Goal: Task Accomplishment & Management: Complete application form

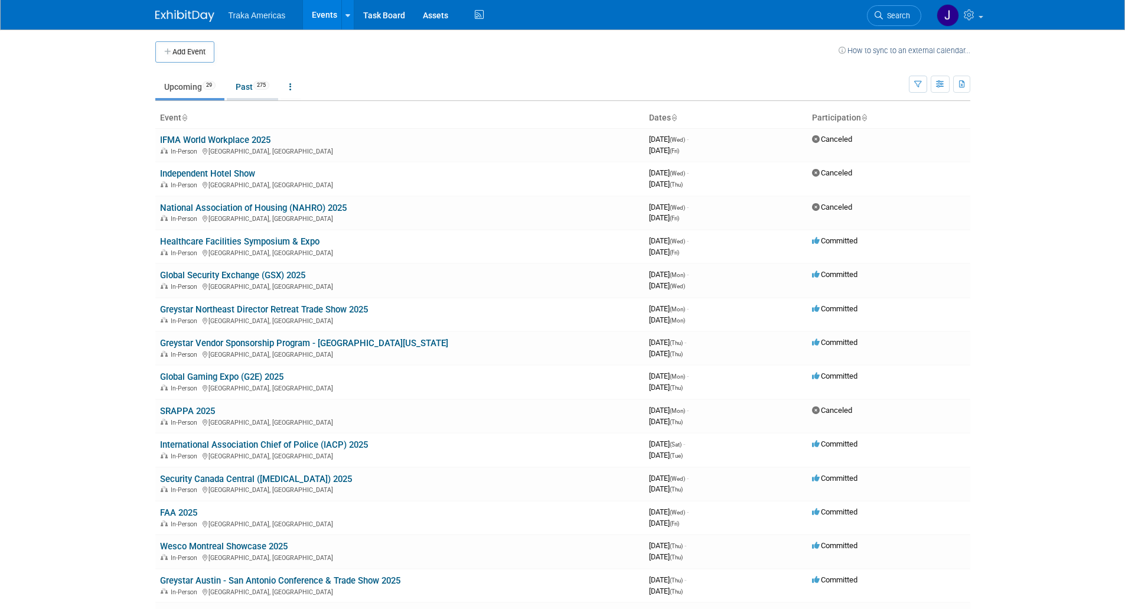
click at [256, 81] on link "Past 275" at bounding box center [252, 87] width 51 height 22
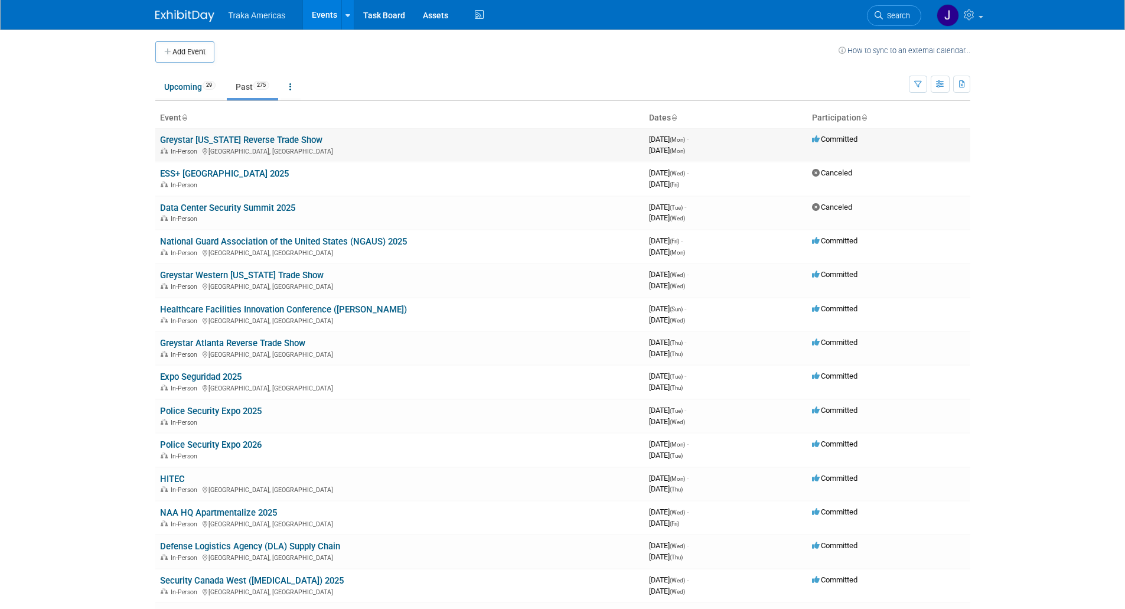
click at [232, 139] on link "Greystar [US_STATE] Reverse Trade Show" at bounding box center [241, 140] width 162 height 11
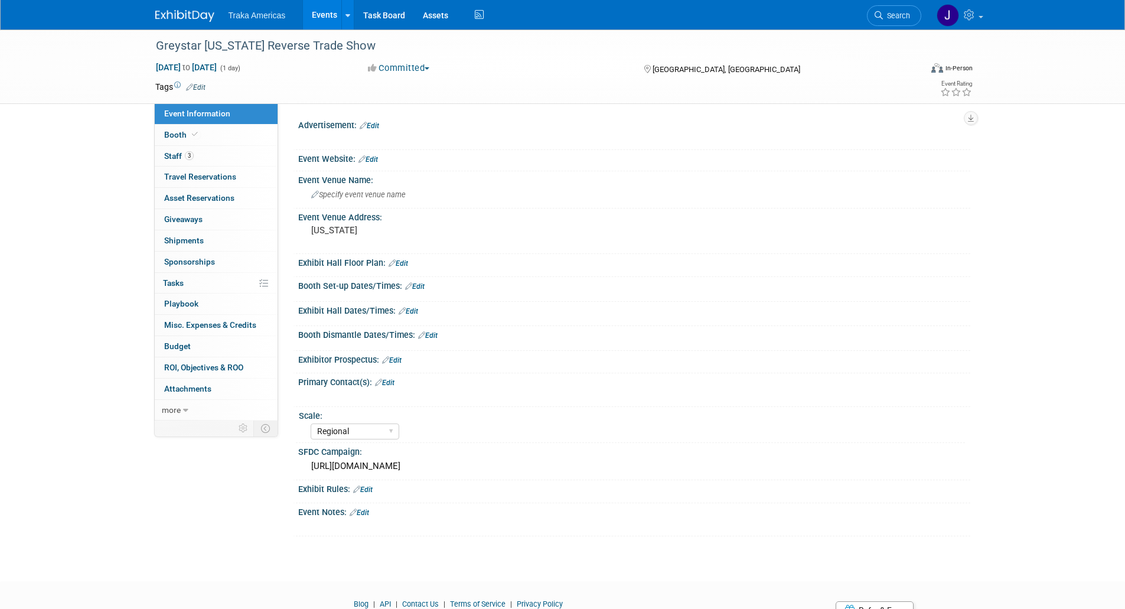
select select "Regional"
click at [428, 467] on div "https://traka.lightning.force.com/lightning/r/Campaign/701VT00000U5cD6YAJ/view" at bounding box center [634, 466] width 655 height 18
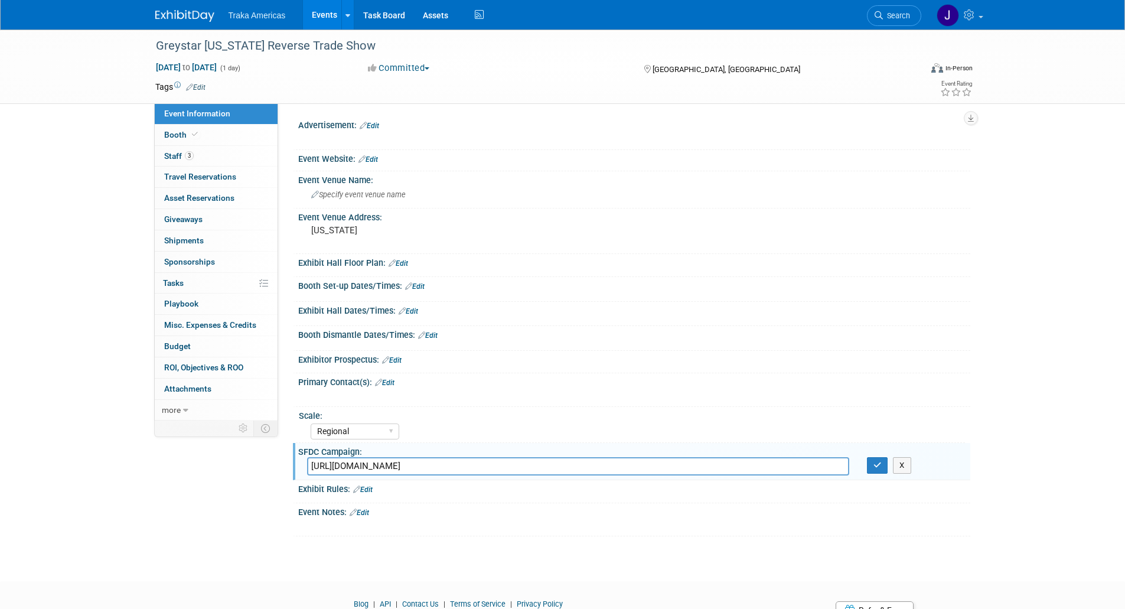
click at [428, 467] on input "https://traka.lightning.force.com/lightning/r/Campaign/701VT00000U5cD6YAJ/view" at bounding box center [578, 466] width 542 height 18
click at [184, 14] on img at bounding box center [184, 16] width 59 height 12
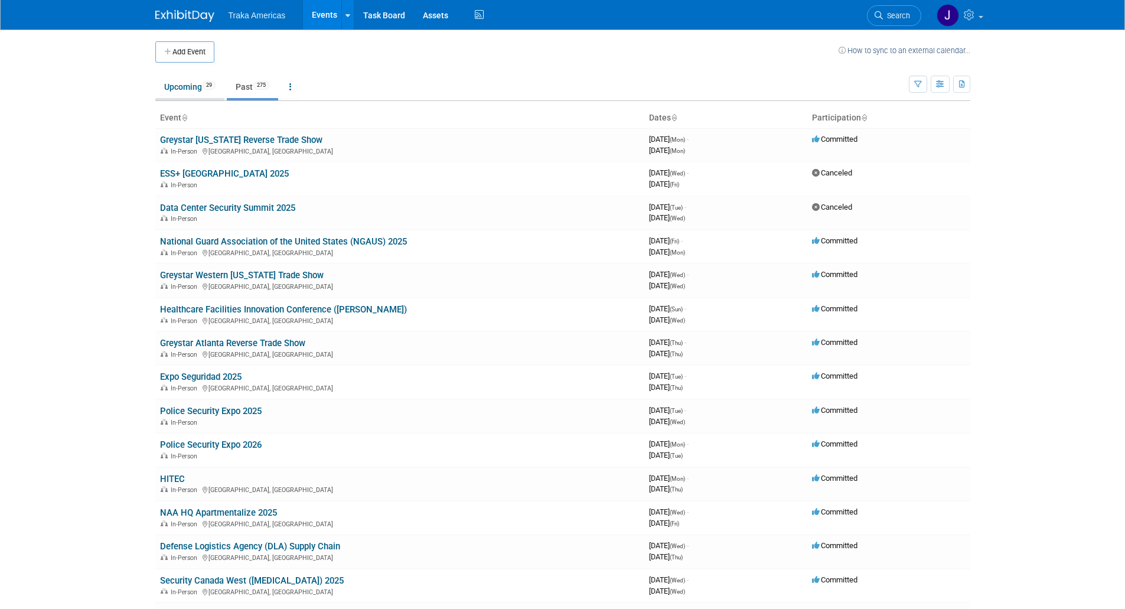
click at [175, 85] on link "Upcoming 29" at bounding box center [189, 87] width 69 height 22
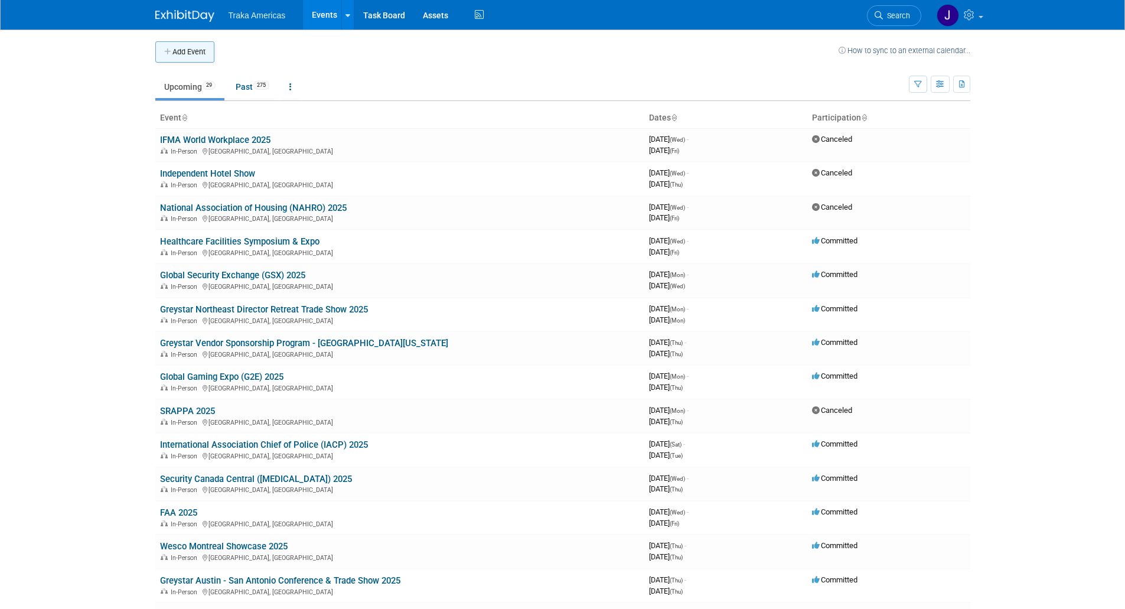
click at [191, 55] on button "Add Event" at bounding box center [184, 51] width 59 height 21
select select "8"
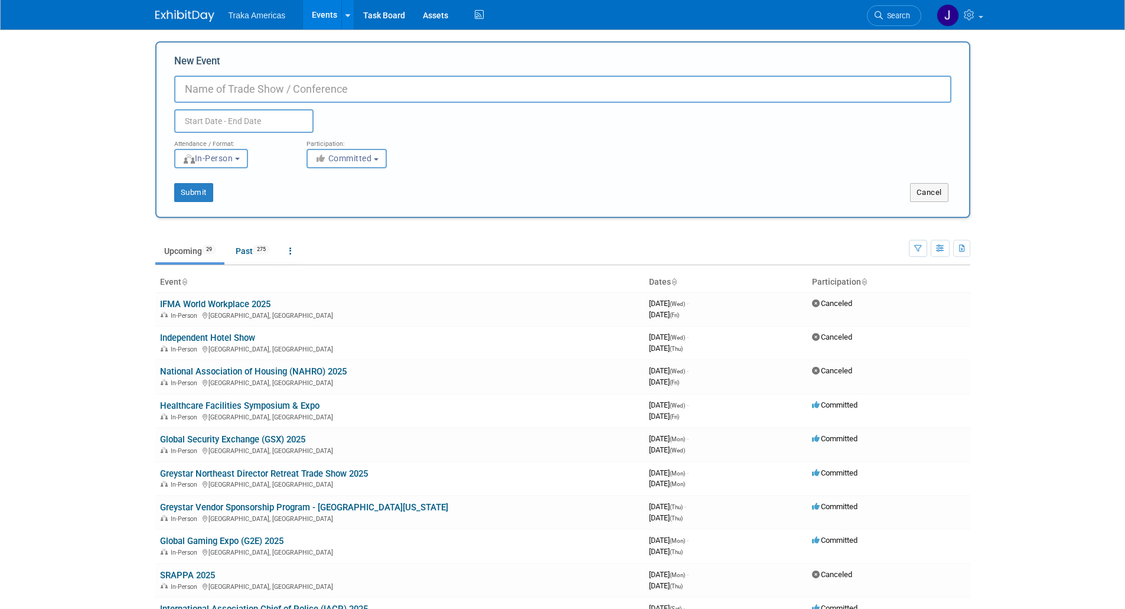
paste input "Greystar Austin Supplier Appreciation Event"
type input "Greystar Austin Supplier Appreciation Event"
click at [263, 118] on input "text" at bounding box center [243, 121] width 139 height 24
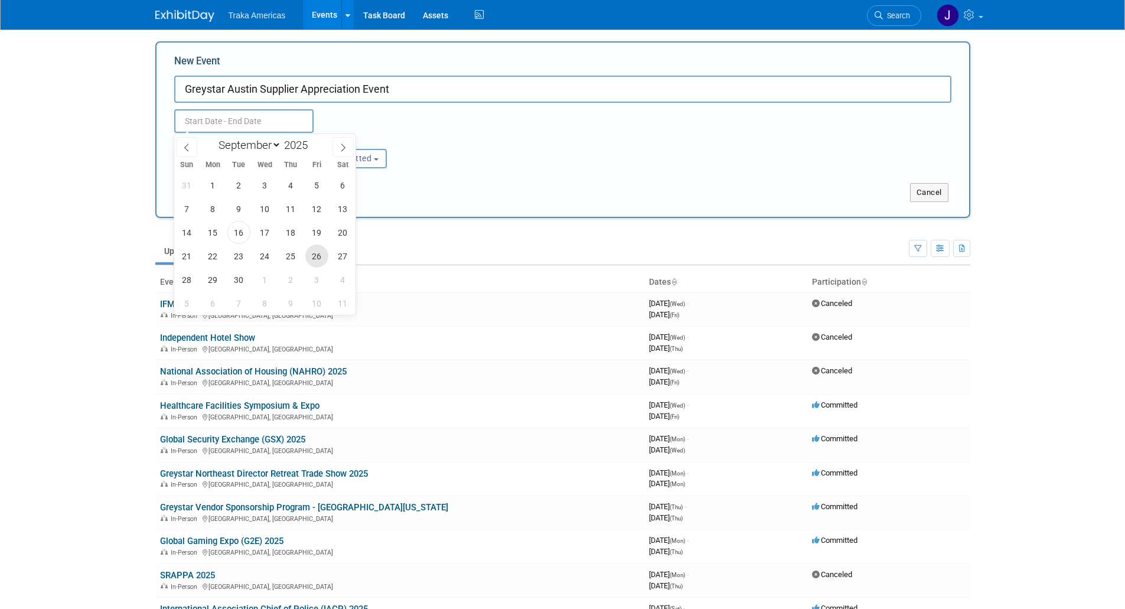
click at [318, 262] on span "26" at bounding box center [316, 256] width 23 height 23
type input "[DATE] to [DATE]"
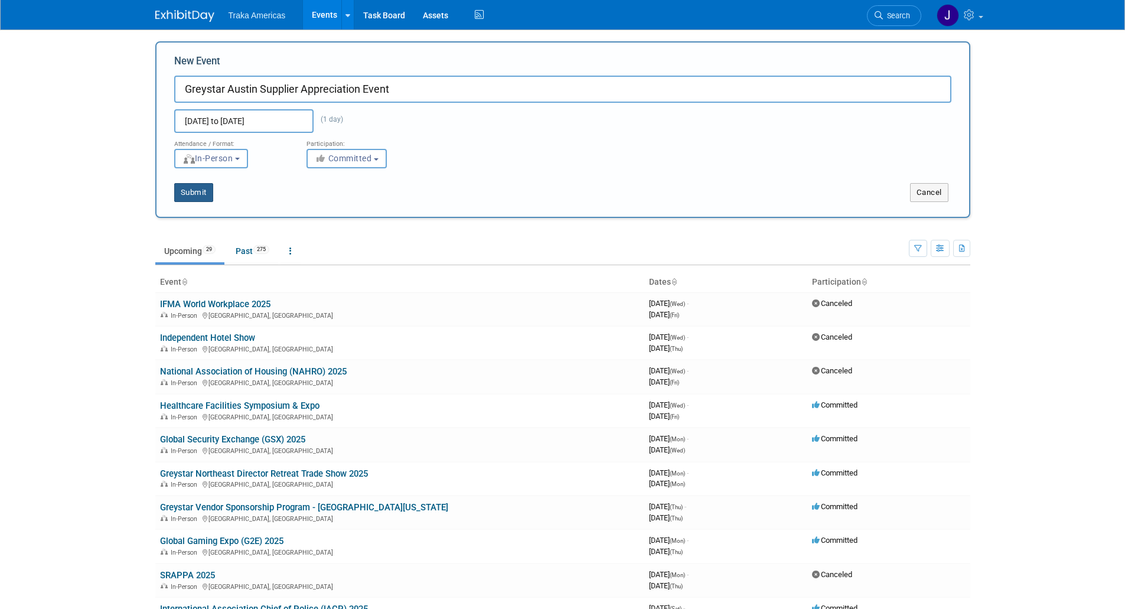
click at [188, 187] on button "Submit" at bounding box center [193, 192] width 39 height 19
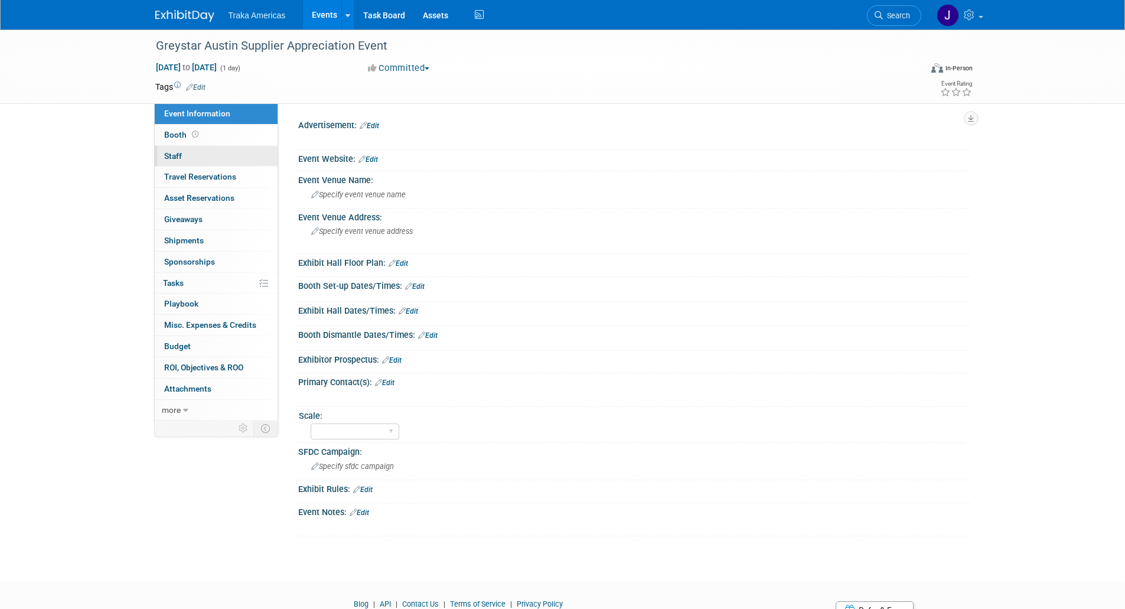
click at [194, 160] on link "0 Staff 0" at bounding box center [216, 156] width 123 height 21
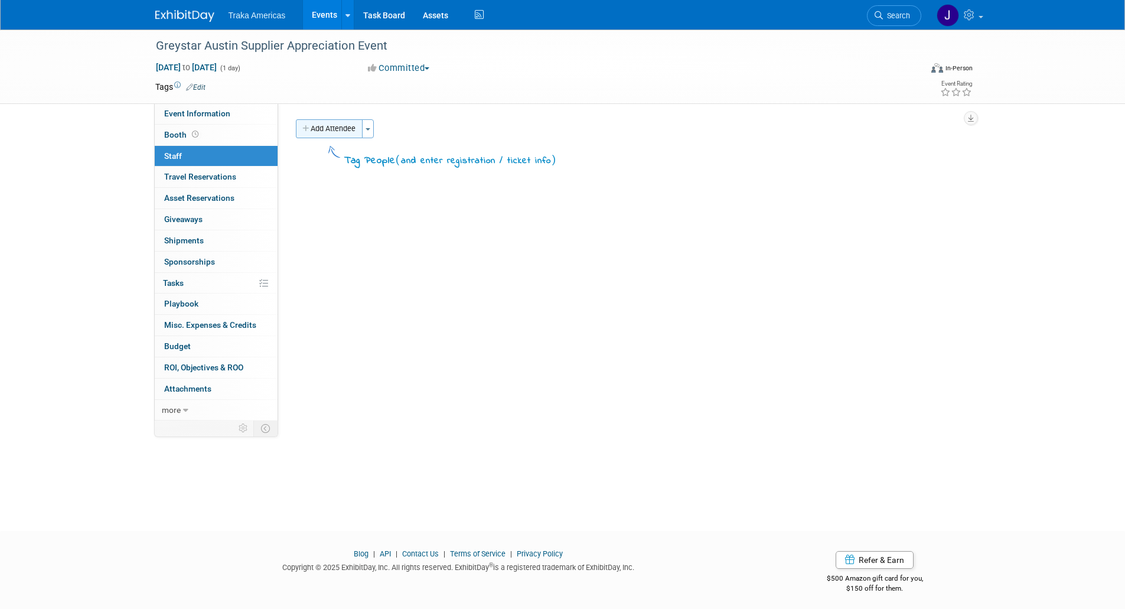
click at [348, 122] on button "Add Attendee" at bounding box center [329, 128] width 67 height 19
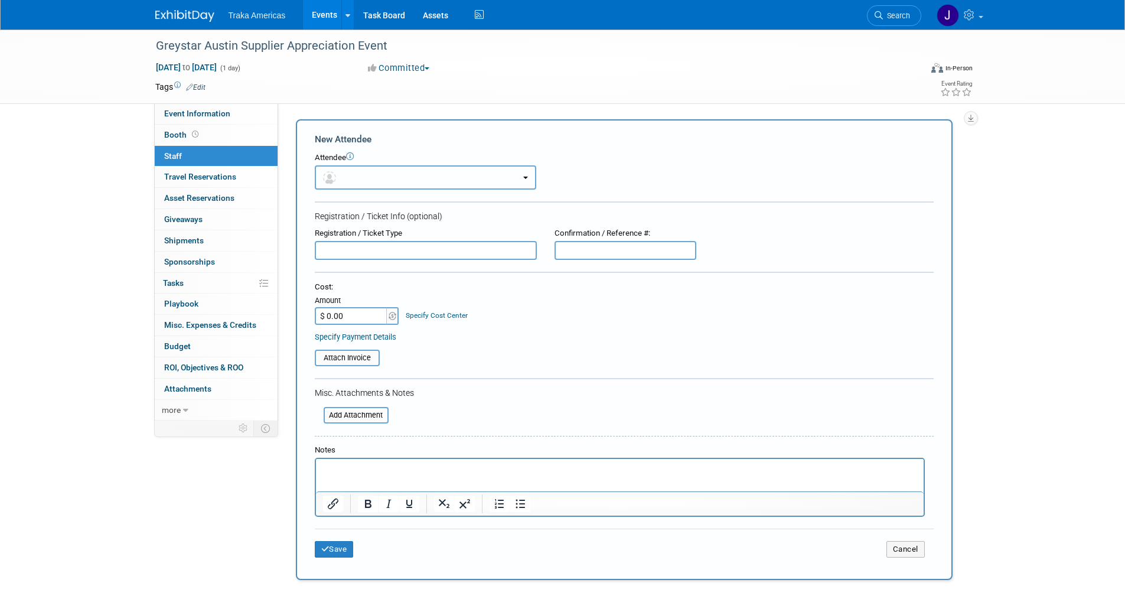
click at [368, 183] on button "button" at bounding box center [426, 177] width 222 height 24
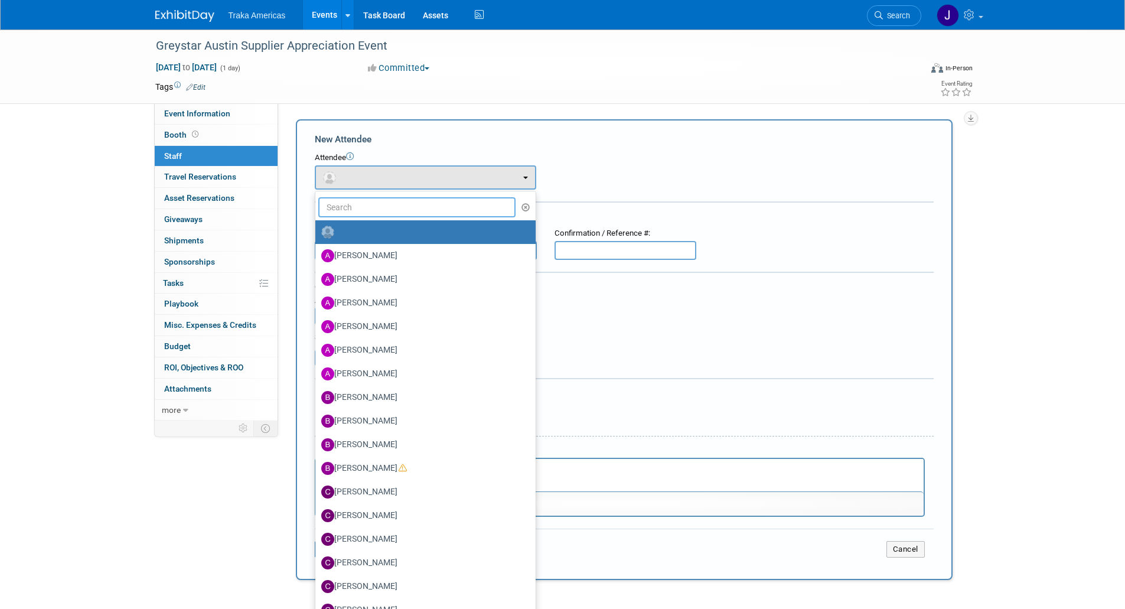
click at [376, 209] on input "text" at bounding box center [417, 207] width 198 height 20
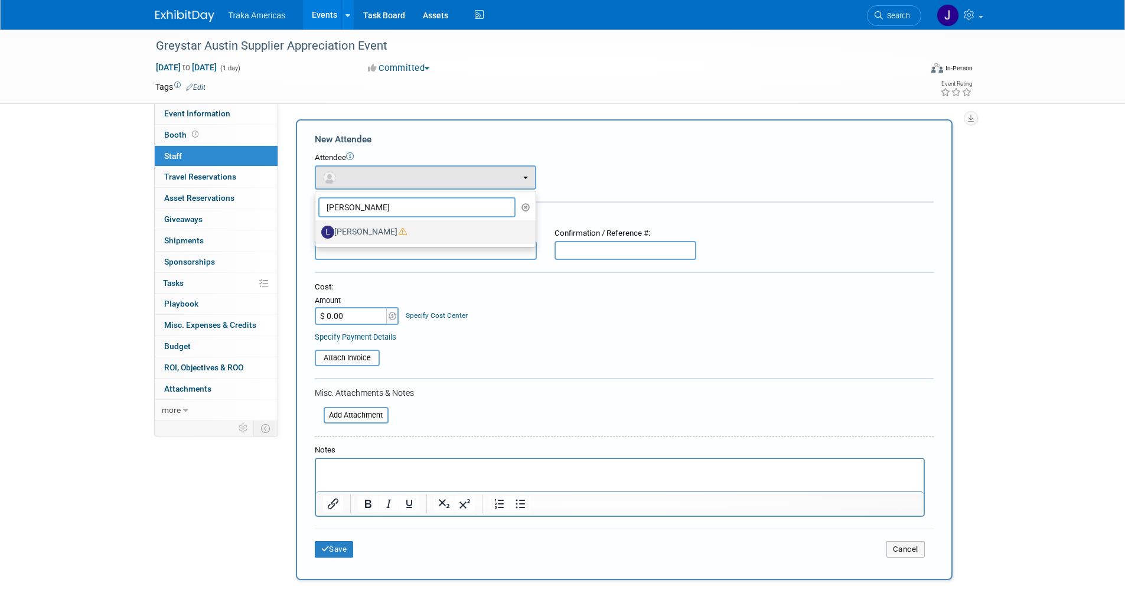
type input "larry"
click at [384, 237] on label "Larry Green" at bounding box center [422, 232] width 203 height 19
click at [317, 235] on input "Larry Green" at bounding box center [314, 231] width 8 height 8
select select "f9ed8340-03e9-4227-a3e3-945902841f90"
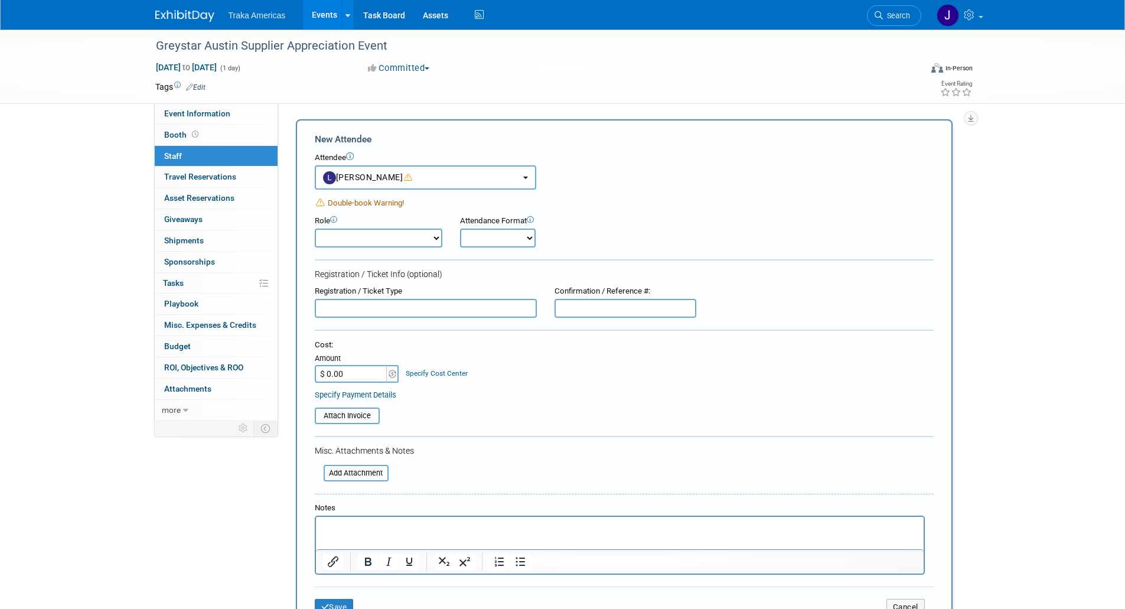
click at [427, 245] on select "Demonstrator Host Planner Presenter Sales Engineer Sales Representative Set-up/…" at bounding box center [379, 238] width 128 height 19
select select "4"
click at [315, 229] on select "Demonstrator Host Planner Presenter Sales Engineer Sales Representative Set-up/…" at bounding box center [379, 238] width 128 height 19
click at [376, 532] on p "Rich Text Area. Press ALT-0 for help." at bounding box center [620, 528] width 594 height 12
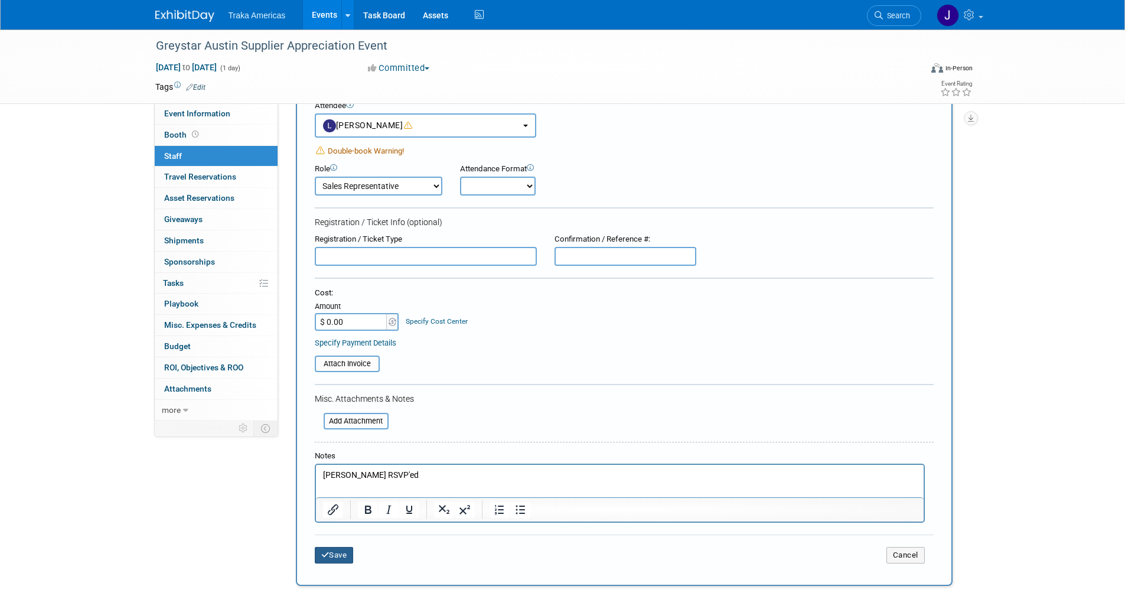
click at [346, 551] on button "Save" at bounding box center [334, 555] width 39 height 17
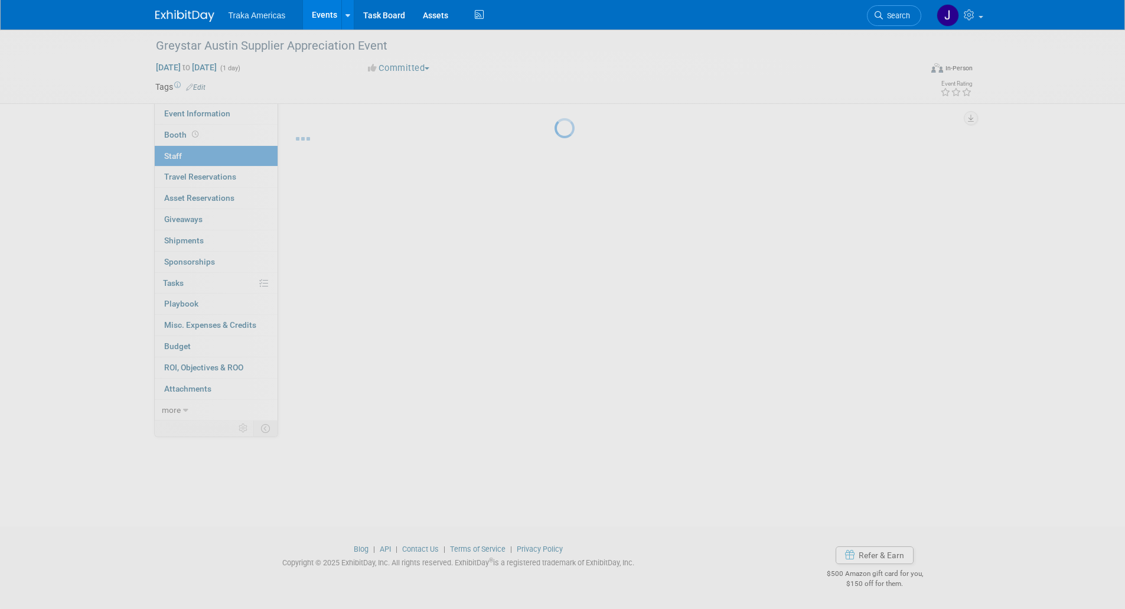
scroll to position [5, 0]
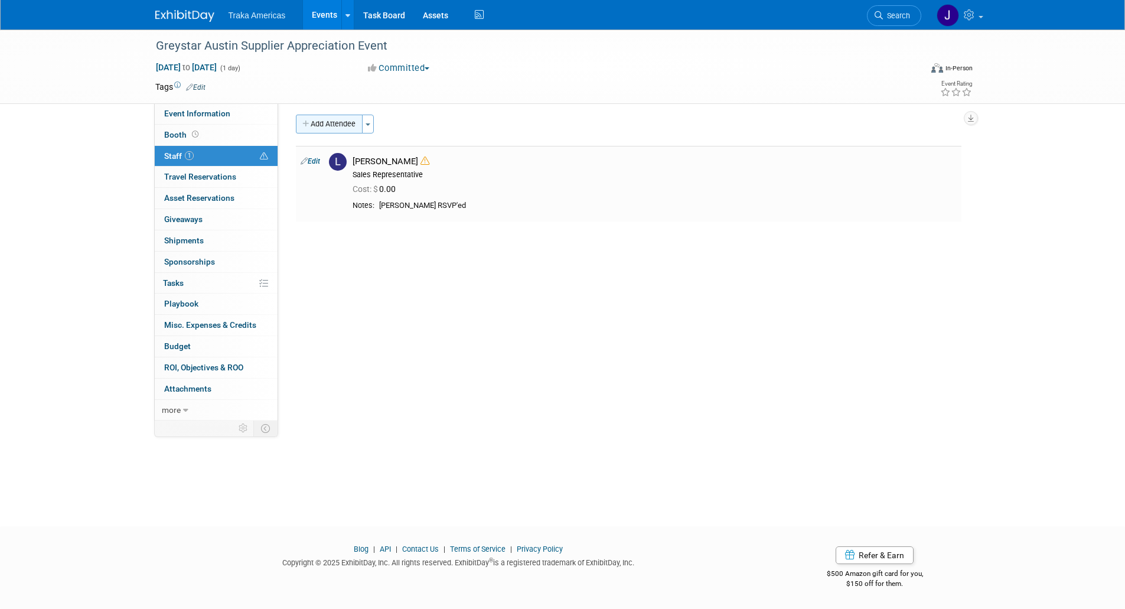
click at [329, 129] on button "Add Attendee" at bounding box center [329, 124] width 67 height 19
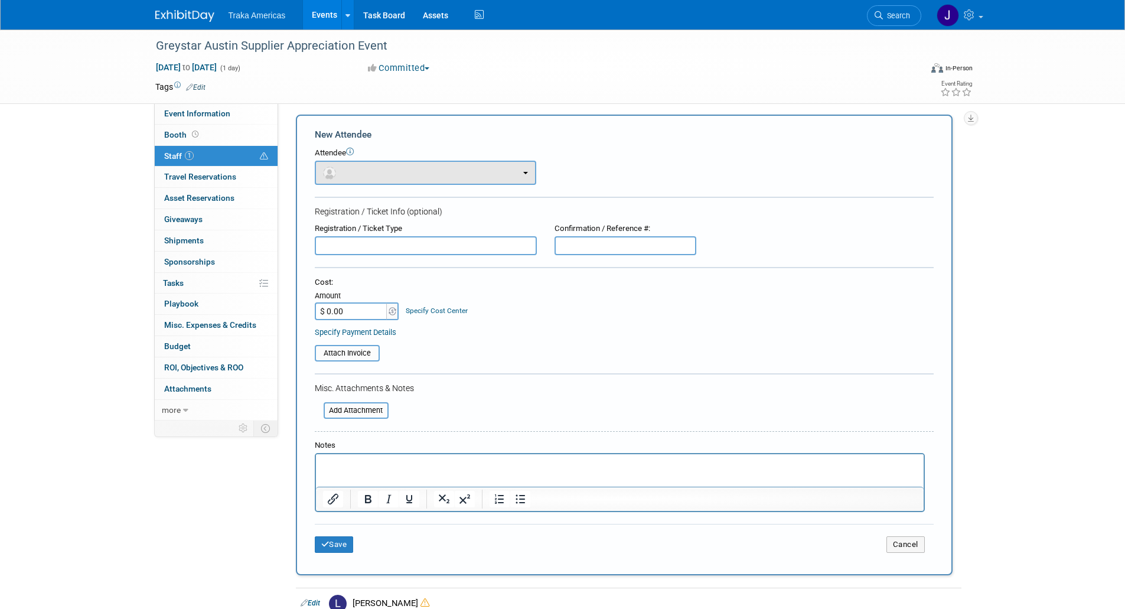
scroll to position [0, 0]
click at [382, 172] on button "button" at bounding box center [426, 173] width 222 height 24
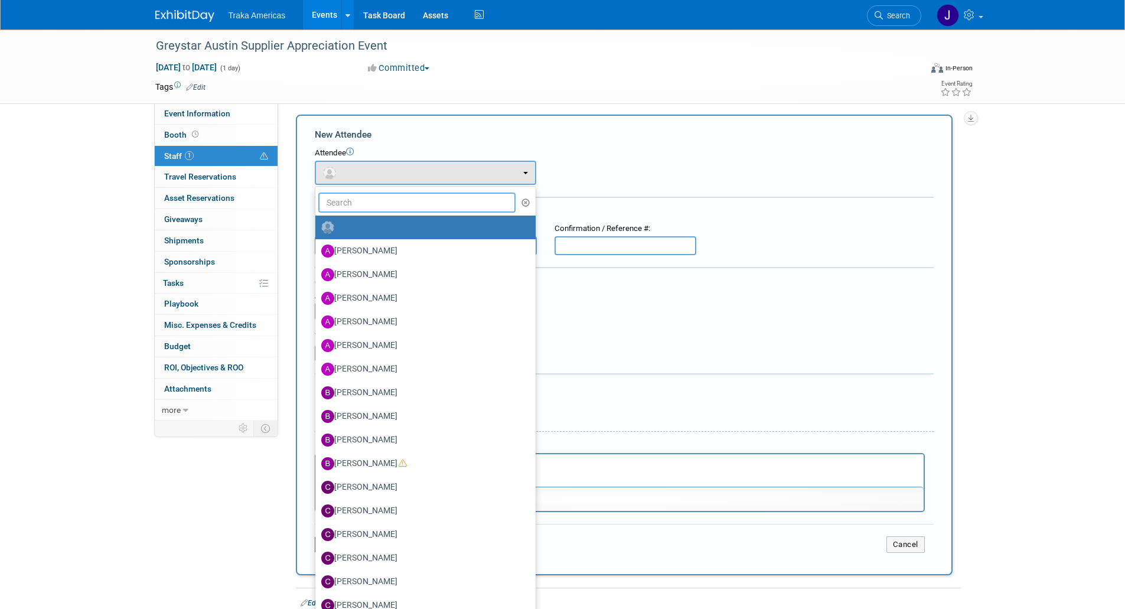
click at [395, 207] on input "text" at bounding box center [417, 203] width 198 height 20
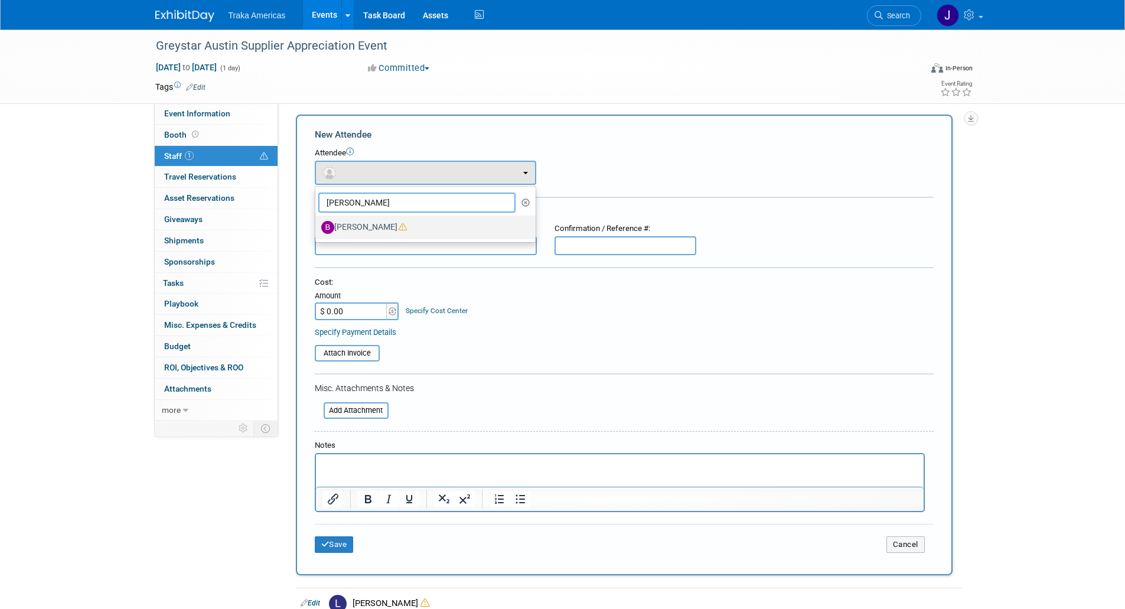
type input "brooke"
click at [401, 230] on label "Brooke Fiore" at bounding box center [422, 227] width 203 height 19
click at [317, 230] on input "Brooke Fiore" at bounding box center [314, 226] width 8 height 8
select select "f5c8248b-01a7-4ad0-b9bb-b280369daffa"
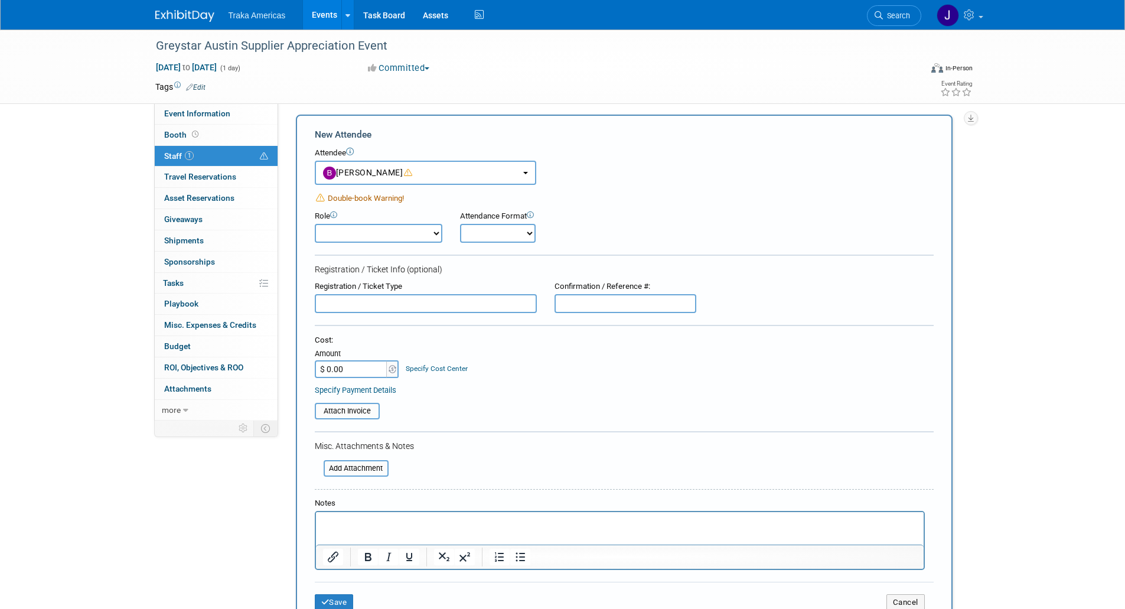
click at [399, 230] on select "Demonstrator Host Planner Presenter Sales Engineer Sales Representative Set-up/…" at bounding box center [379, 233] width 128 height 19
click at [395, 233] on select "Demonstrator Host Planner Presenter Sales Engineer Sales Representative Set-up/…" at bounding box center [379, 233] width 128 height 19
click at [389, 528] on p "Rich Text Area. Press ALT-0 for help." at bounding box center [620, 523] width 594 height 12
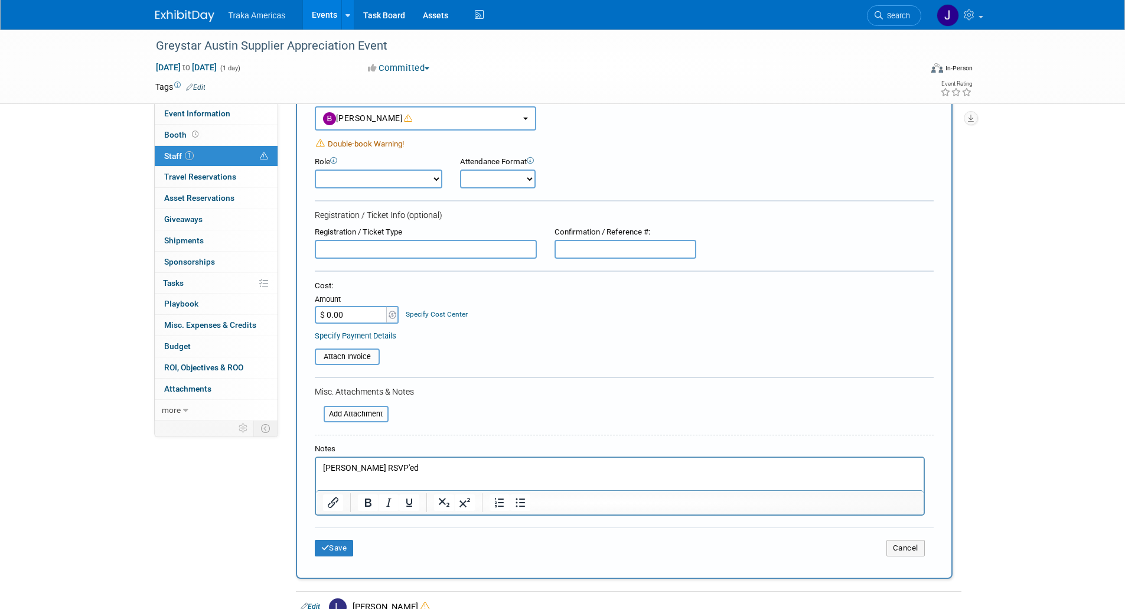
scroll to position [74, 0]
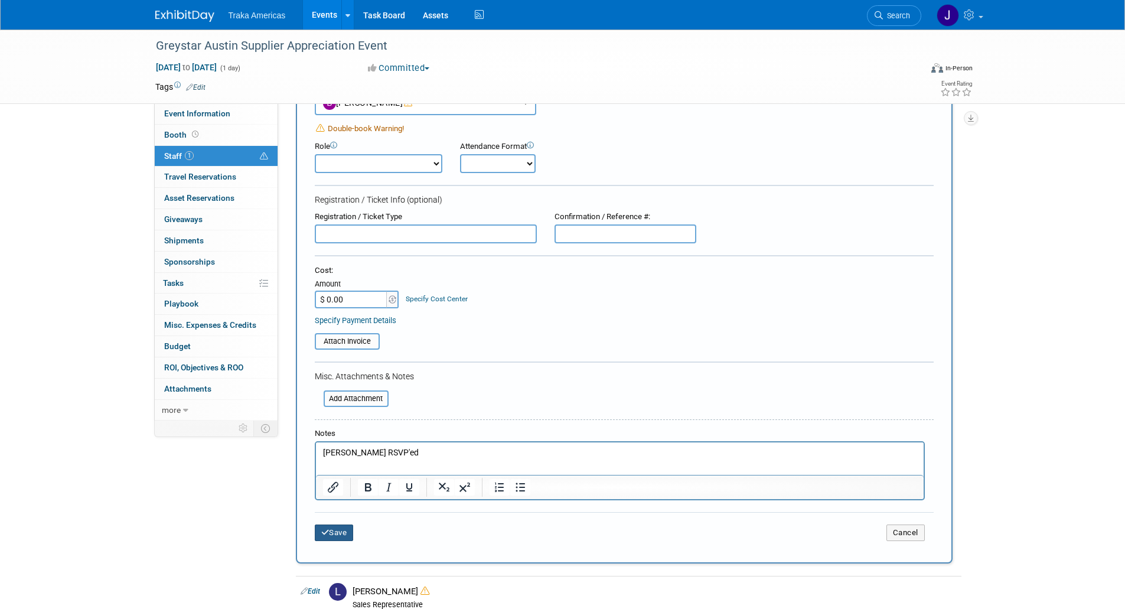
click at [330, 533] on button "Save" at bounding box center [334, 533] width 39 height 17
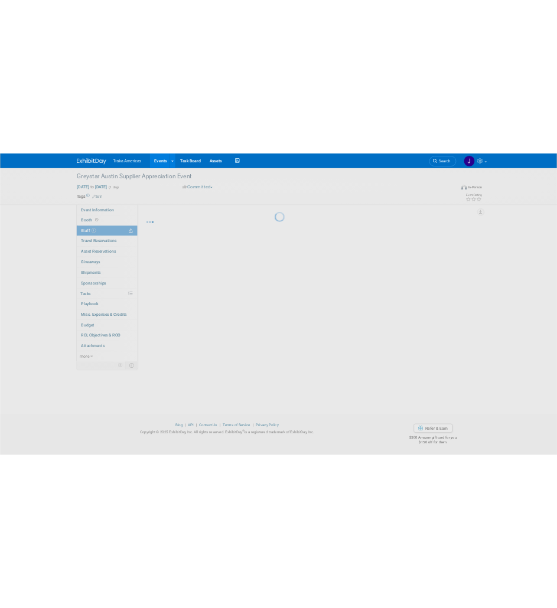
scroll to position [5, 0]
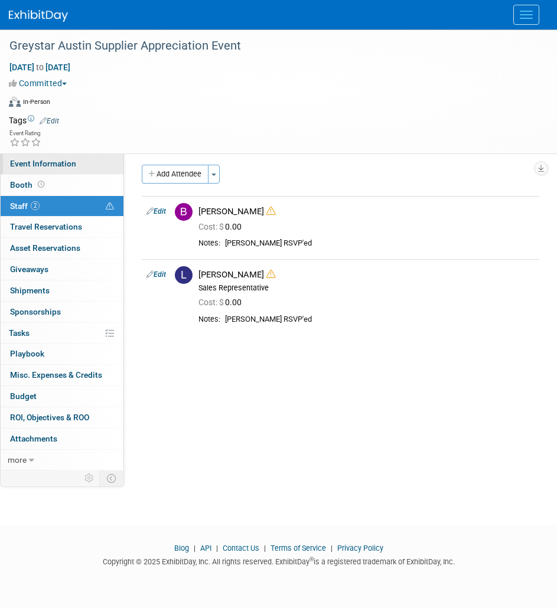
click at [77, 159] on link "Event Information" at bounding box center [62, 164] width 123 height 21
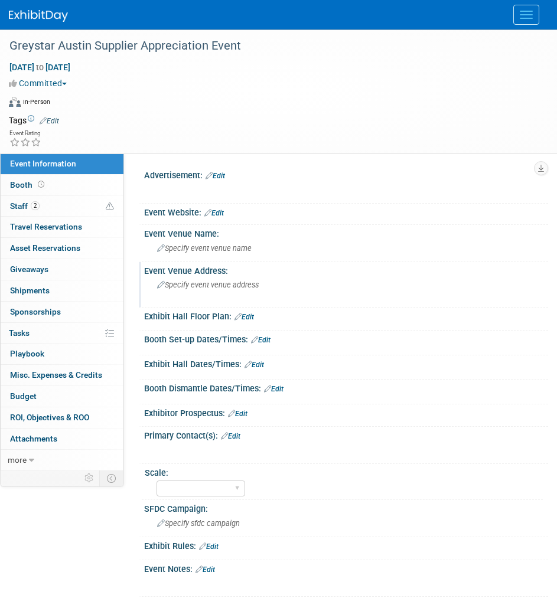
click at [242, 286] on span "Specify event venue address" at bounding box center [208, 285] width 102 height 9
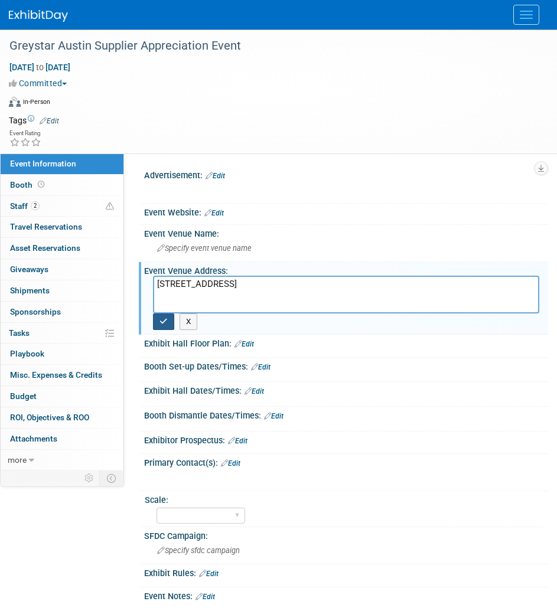
type textarea "2500 Bee Cave Road Building 3, Suite 500 Austin, TX 78746"
click at [160, 323] on icon "button" at bounding box center [163, 322] width 8 height 8
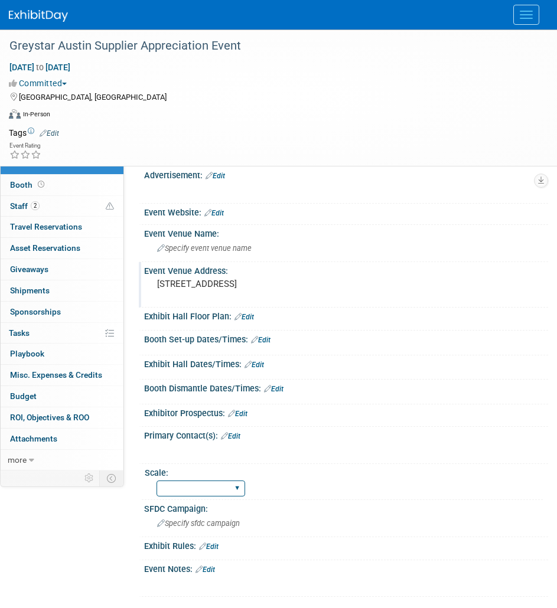
click at [237, 497] on select "Regional National Traka PM LATAM Government" at bounding box center [201, 489] width 89 height 16
select select "Regional"
click at [157, 491] on select "Regional National Traka PM LATAM Government" at bounding box center [201, 489] width 89 height 16
click at [44, 186] on span at bounding box center [40, 184] width 11 height 9
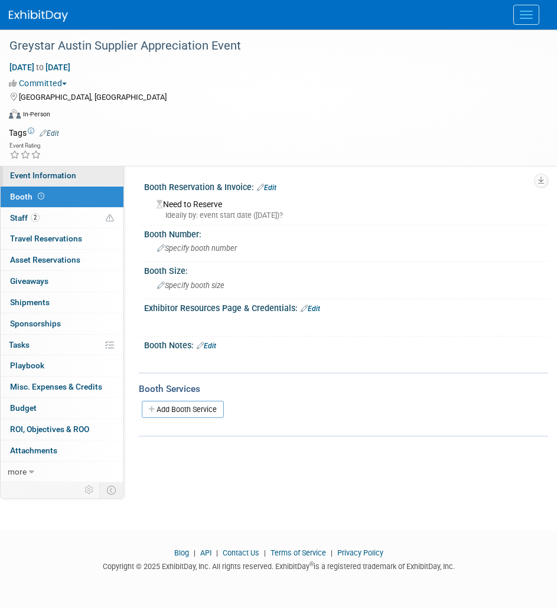
click at [44, 178] on span "Event Information" at bounding box center [43, 175] width 66 height 9
select select "Regional"
